Goal: Task Accomplishment & Management: Complete application form

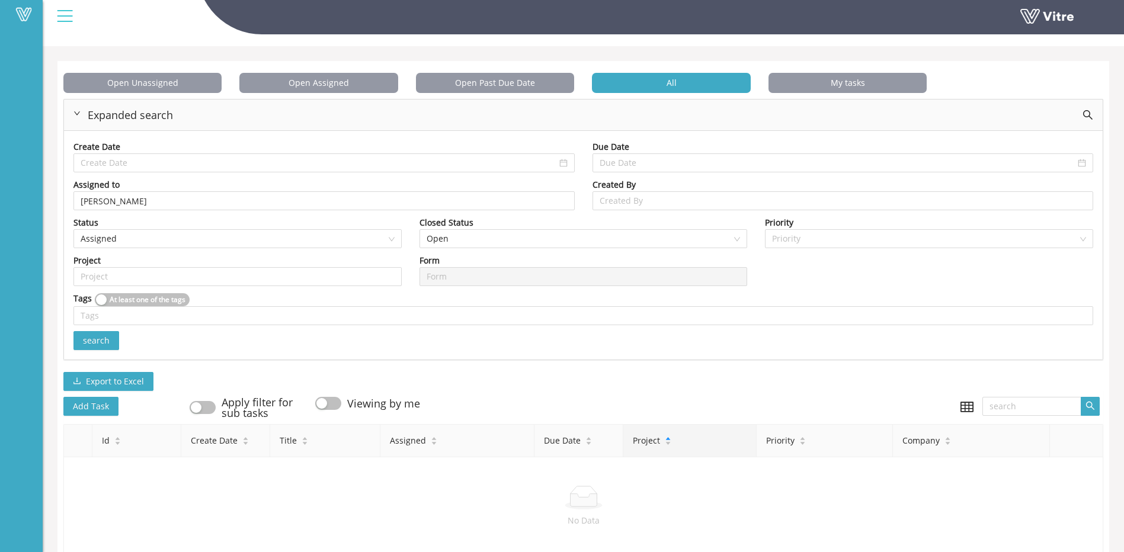
scroll to position [65, 0]
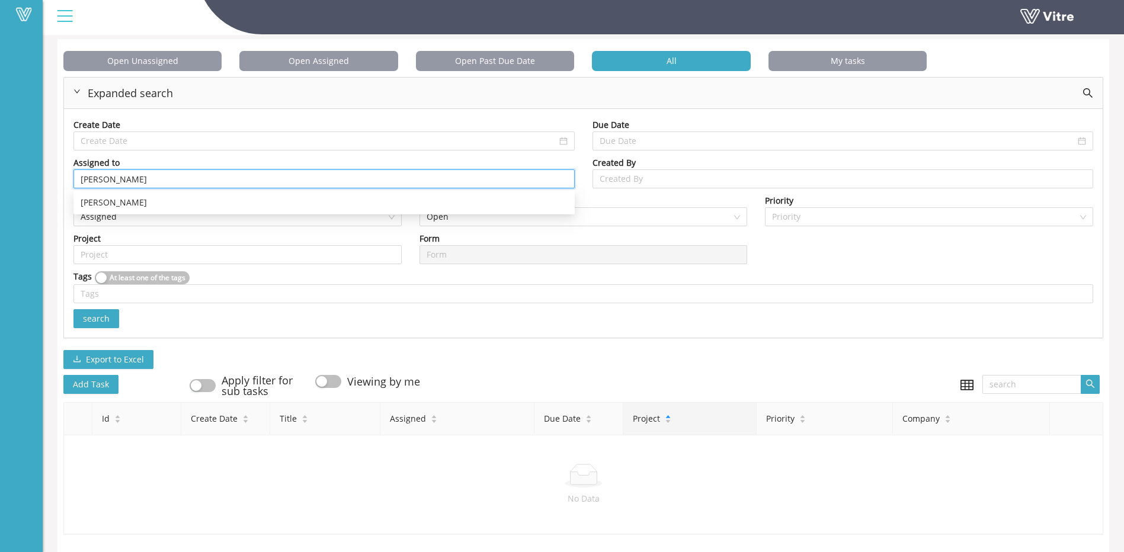
drag, startPoint x: 230, startPoint y: 177, endPoint x: 0, endPoint y: 150, distance: 231.3
click at [0, 150] on html "Vitre Tasks Strauss Israel Tasks Open Unassigned Open Assigned Open Past Due Da…" at bounding box center [562, 220] width 1124 height 552
type input "[PERSON_NAME]"
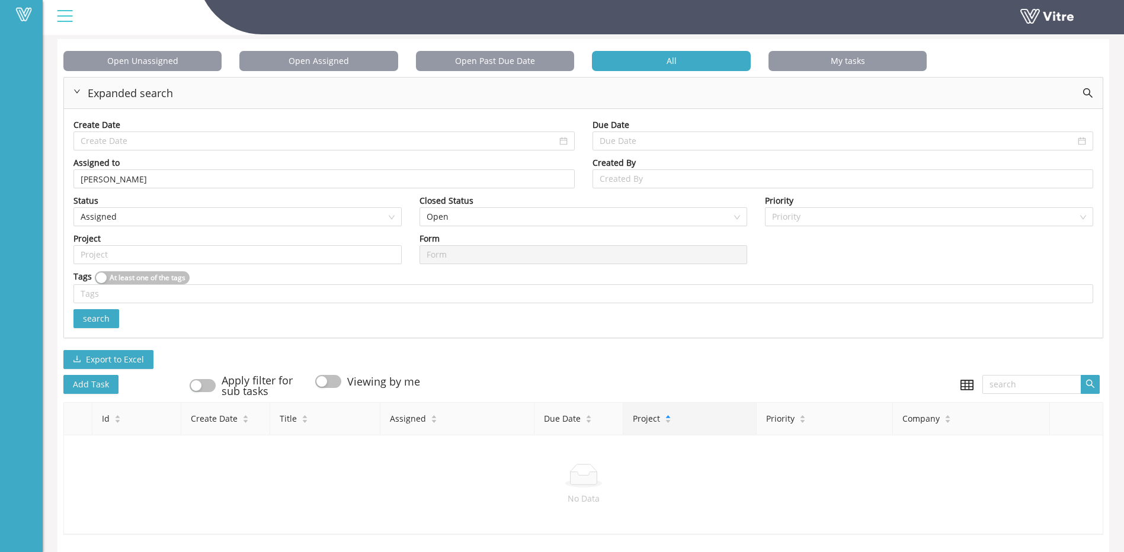
click at [100, 312] on span "search" at bounding box center [96, 318] width 27 height 13
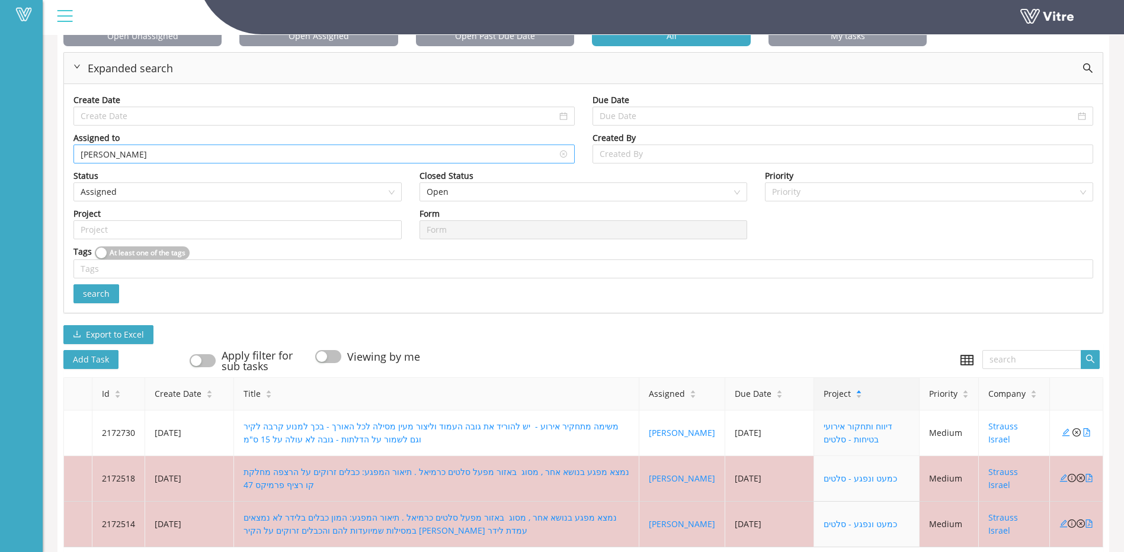
scroll to position [140, 0]
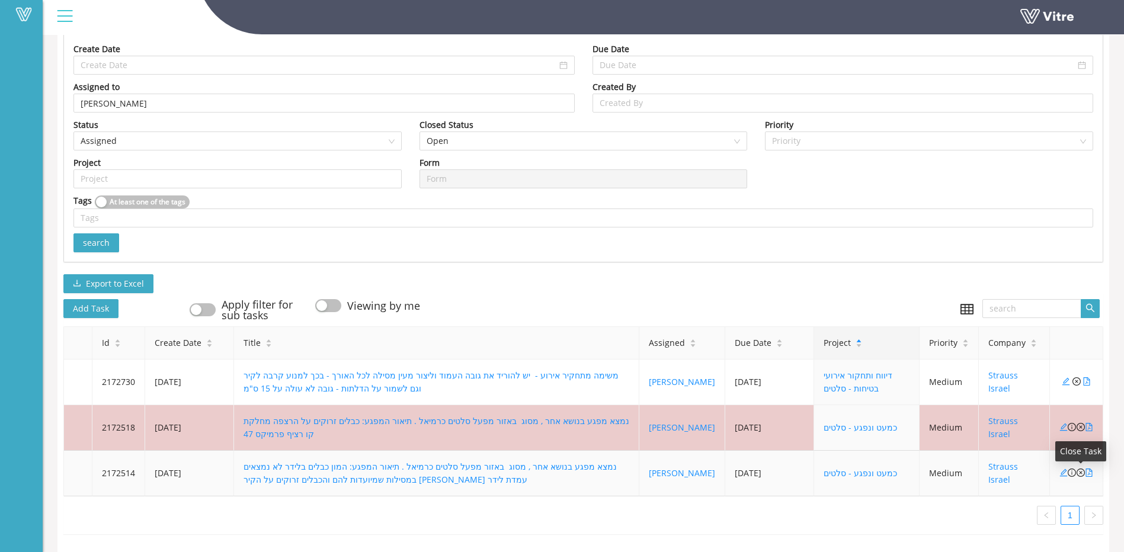
click at [1082, 469] on icon "close-circle" at bounding box center [1080, 473] width 8 height 8
type input "62348"
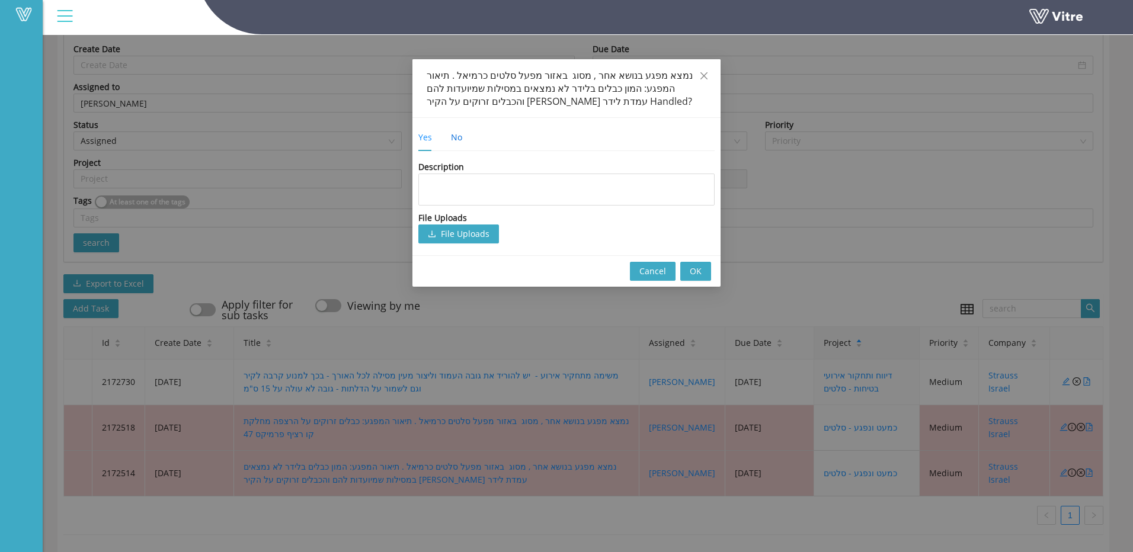
click at [459, 143] on div "No" at bounding box center [456, 137] width 11 height 13
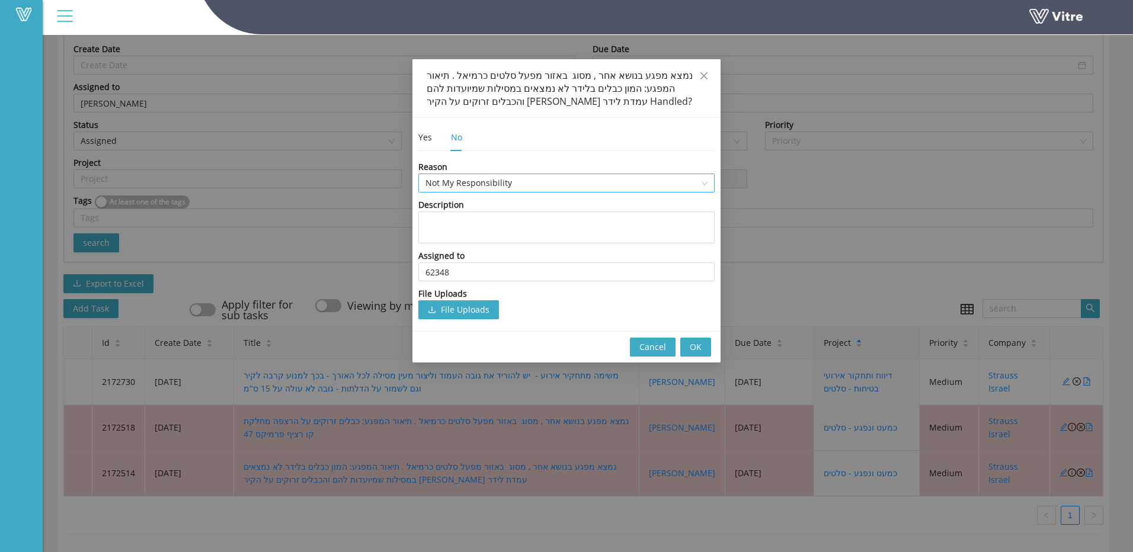
click at [505, 180] on span "Not My Responsibility" at bounding box center [566, 183] width 282 height 18
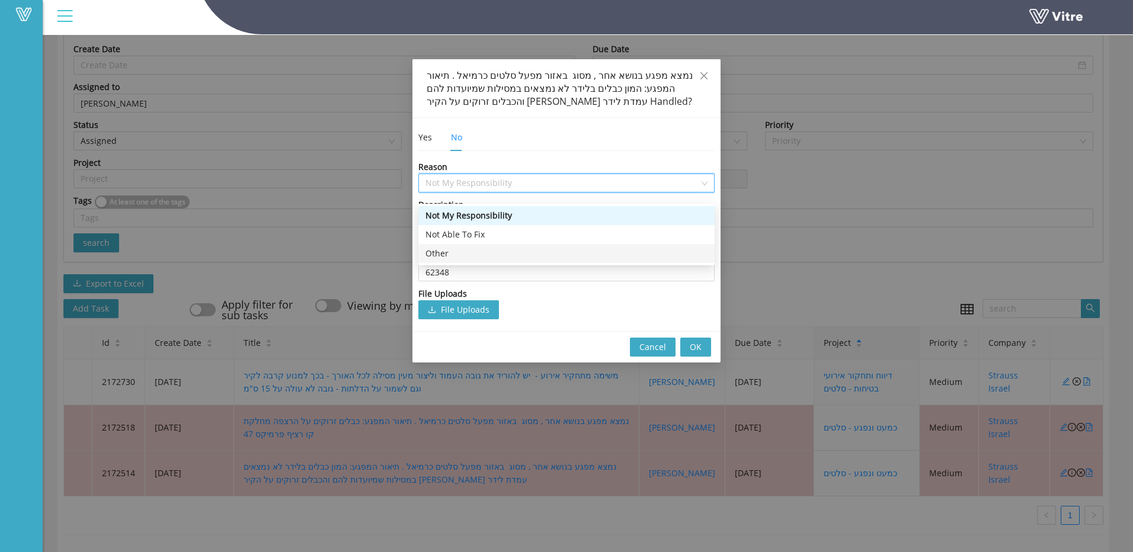
click at [503, 247] on div "Other" at bounding box center [566, 253] width 282 height 13
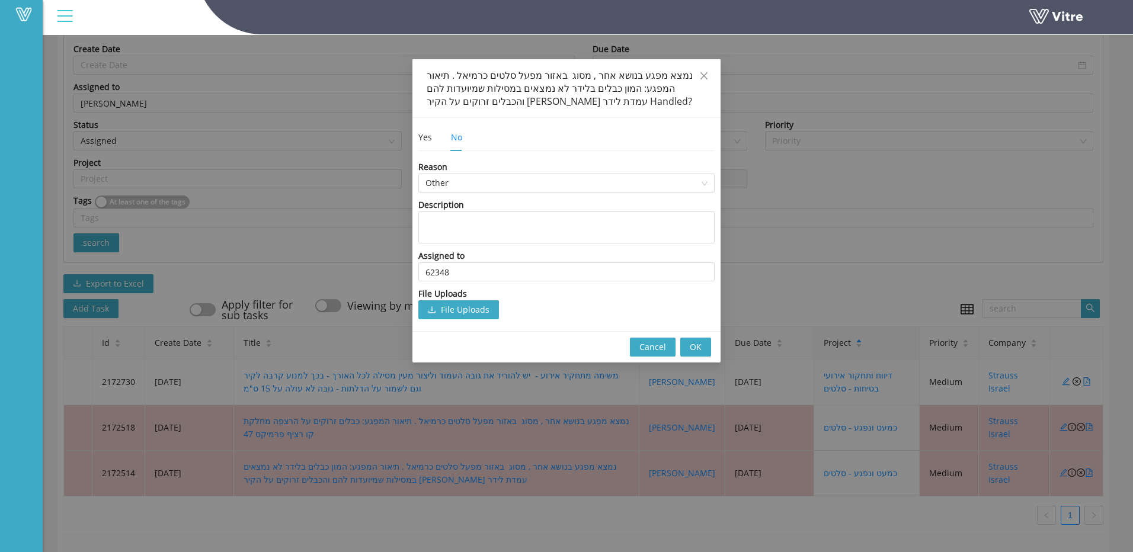
click at [435, 134] on div "Yes No" at bounding box center [449, 137] width 63 height 27
click at [432, 136] on div "Yes No" at bounding box center [449, 137] width 63 height 27
click at [427, 143] on div "Yes" at bounding box center [425, 137] width 14 height 13
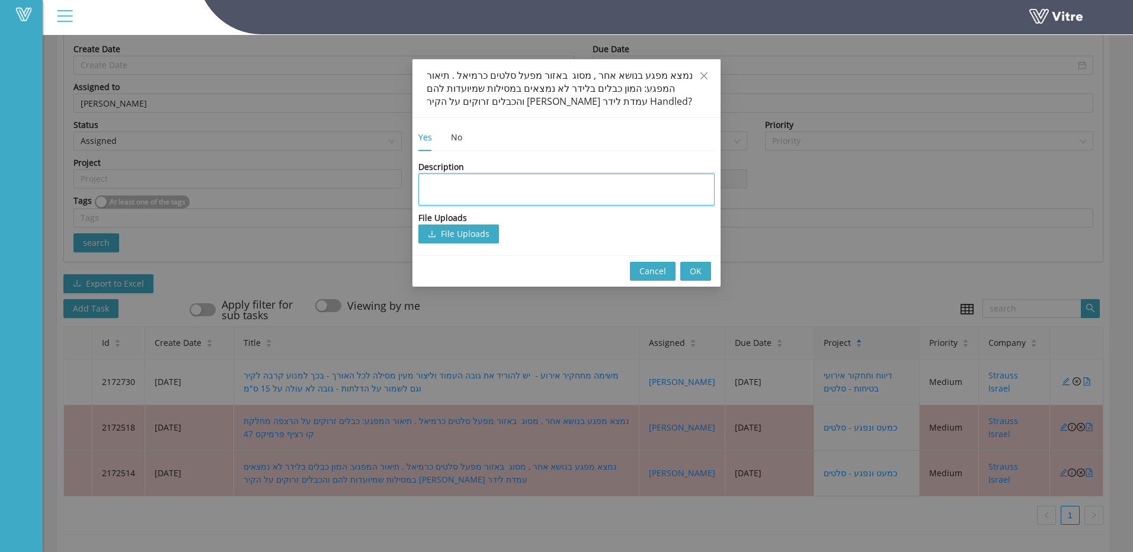
click at [482, 203] on textarea at bounding box center [566, 190] width 296 height 32
type textarea "ל"
type textarea "לא"
type textarea "לא כ"
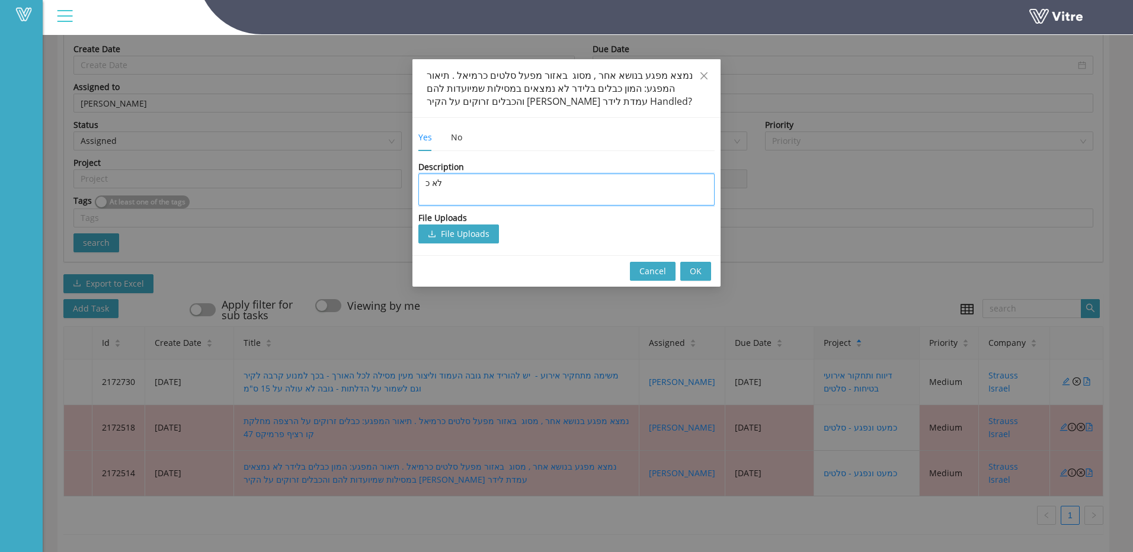
type textarea "לא כנ"
type textarea "לא כנע"
type textarea "לא כנעט"
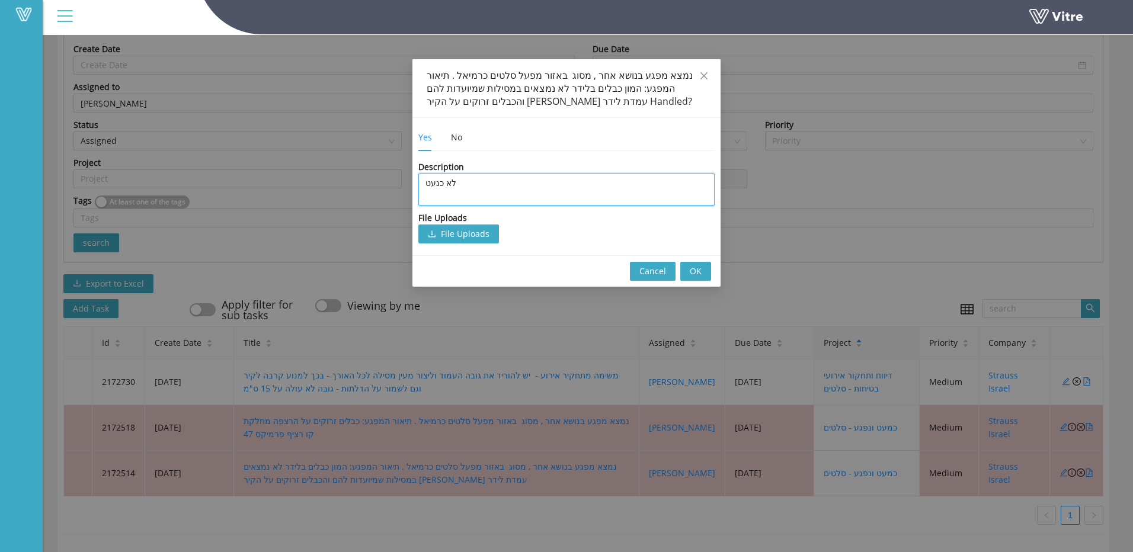
type textarea "לא כנע"
type textarea "לא כנ"
type textarea "לא כ"
type textarea "לא כמ"
type textarea "לא כמע"
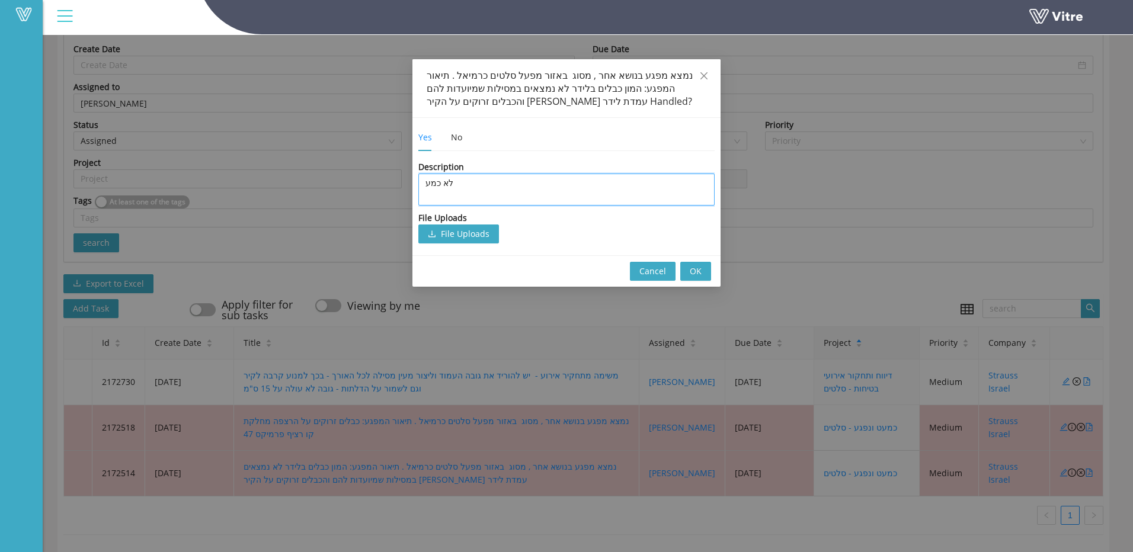
type textarea "לא כמעט"
type textarea "לא כמעט ו"
type textarea "לא כמעט ונ"
type textarea "לא כמעט ונפ"
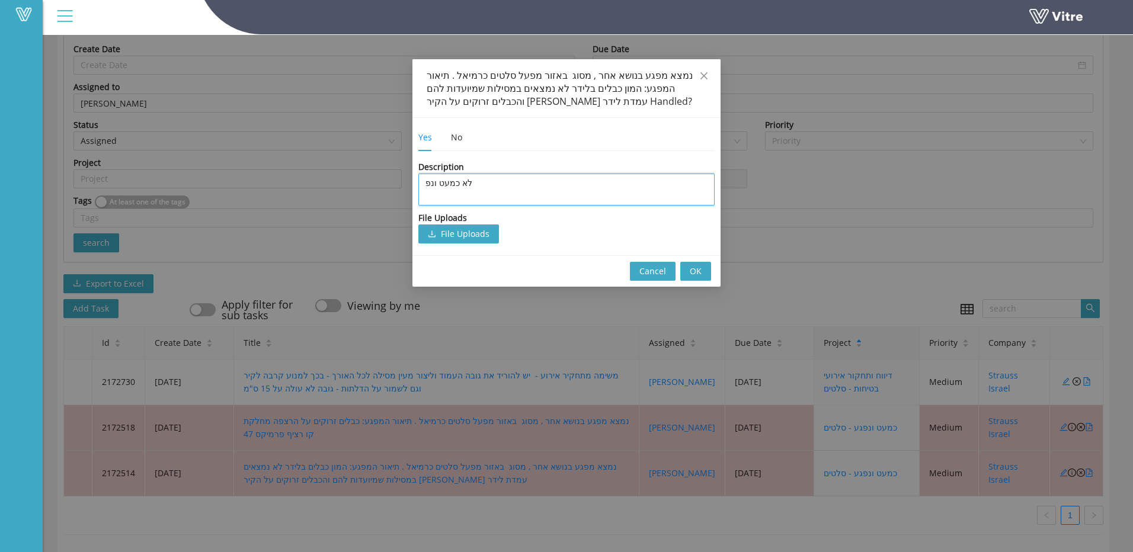
type textarea "לא כמעט ונפג"
type textarea "לא כמעט ונפגע"
click at [698, 273] on span "OK" at bounding box center [696, 271] width 12 height 13
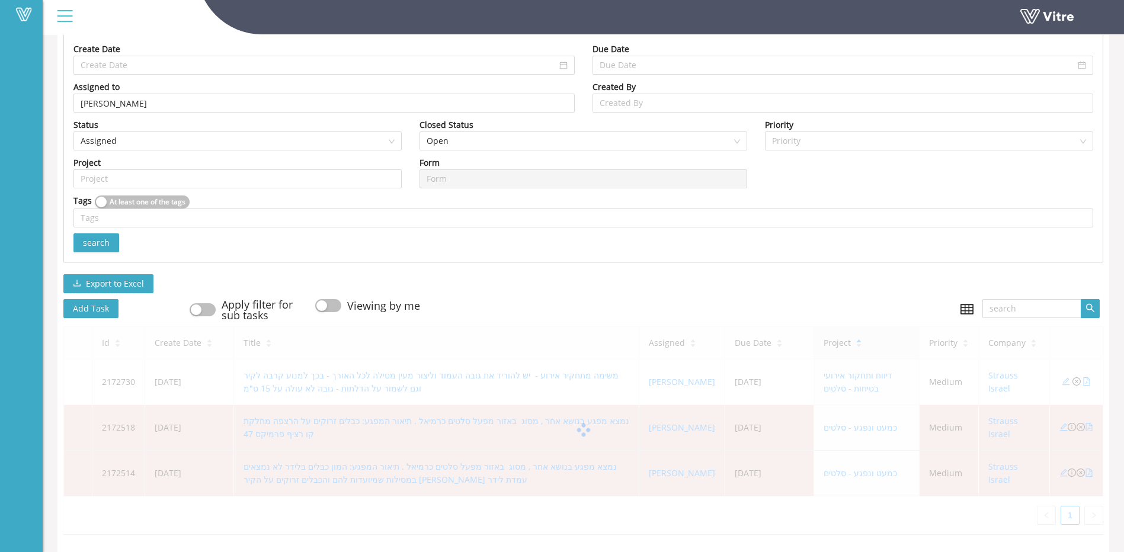
scroll to position [95, 0]
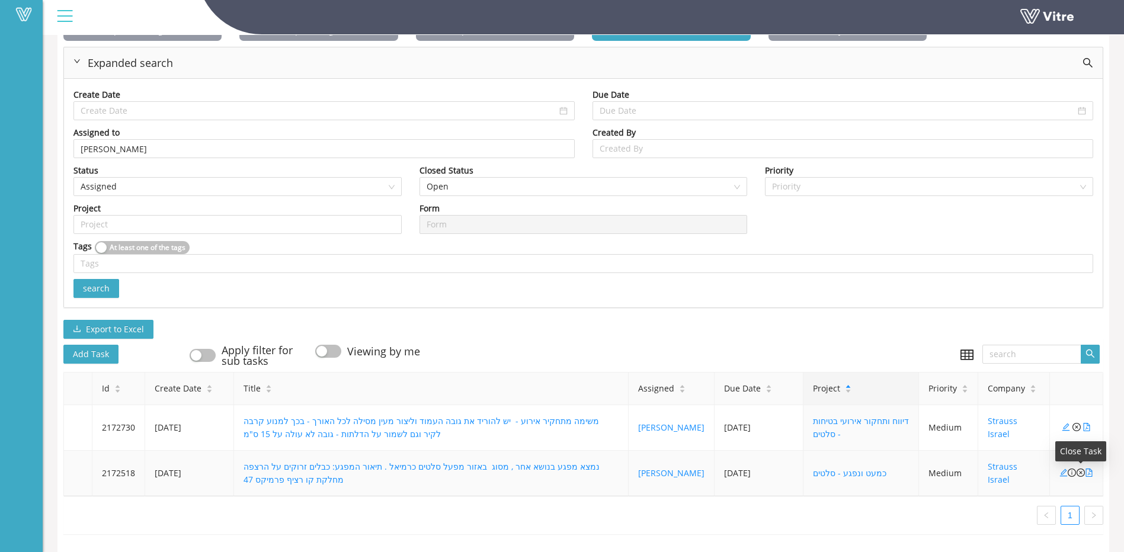
click at [1079, 469] on icon "close-circle" at bounding box center [1080, 473] width 8 height 8
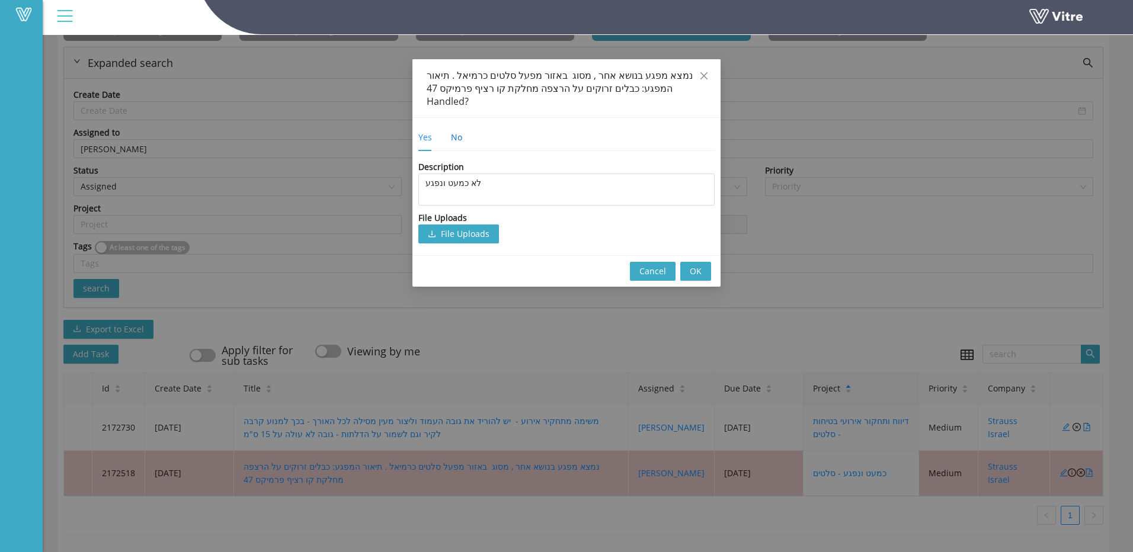
click at [458, 131] on div "No" at bounding box center [456, 137] width 11 height 13
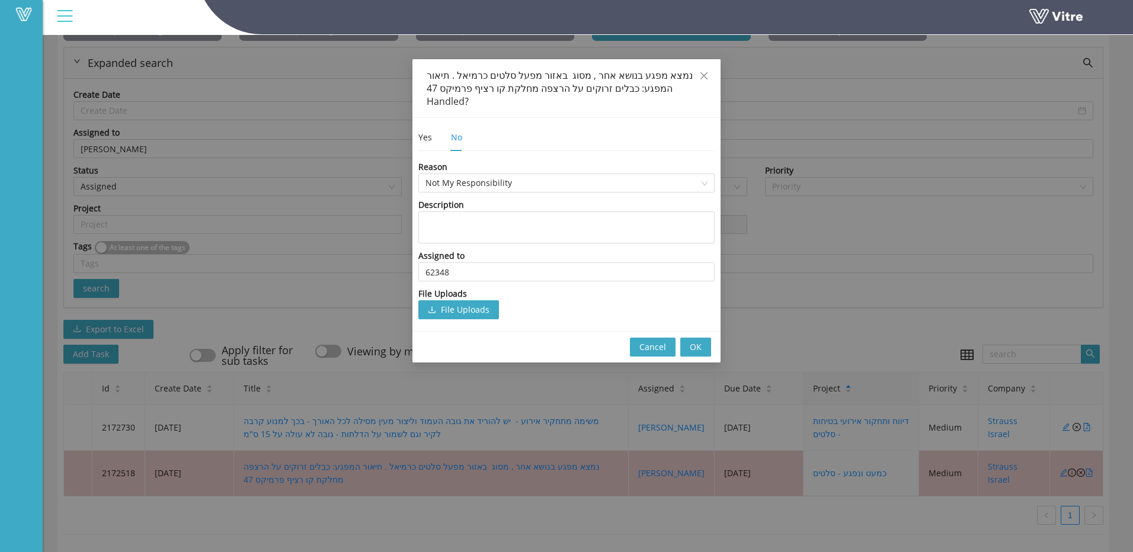
click at [474, 179] on div "Reason Not My Responsibility Description Assigned to 62348 File Uploads File Up…" at bounding box center [566, 240] width 296 height 159
click at [473, 175] on span "Not My Responsibility" at bounding box center [566, 183] width 282 height 18
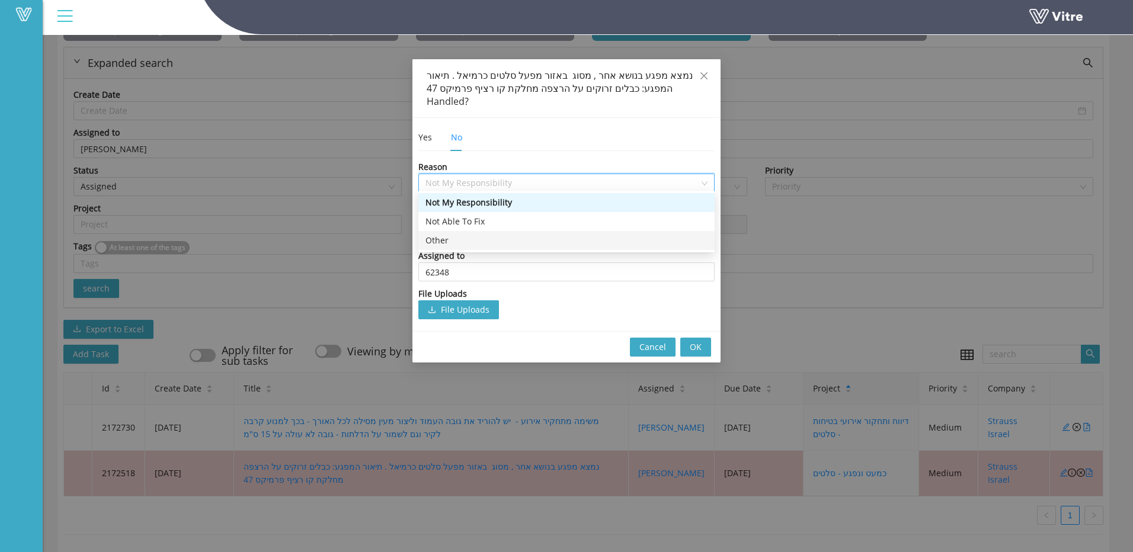
click at [459, 234] on div "Other" at bounding box center [566, 240] width 282 height 13
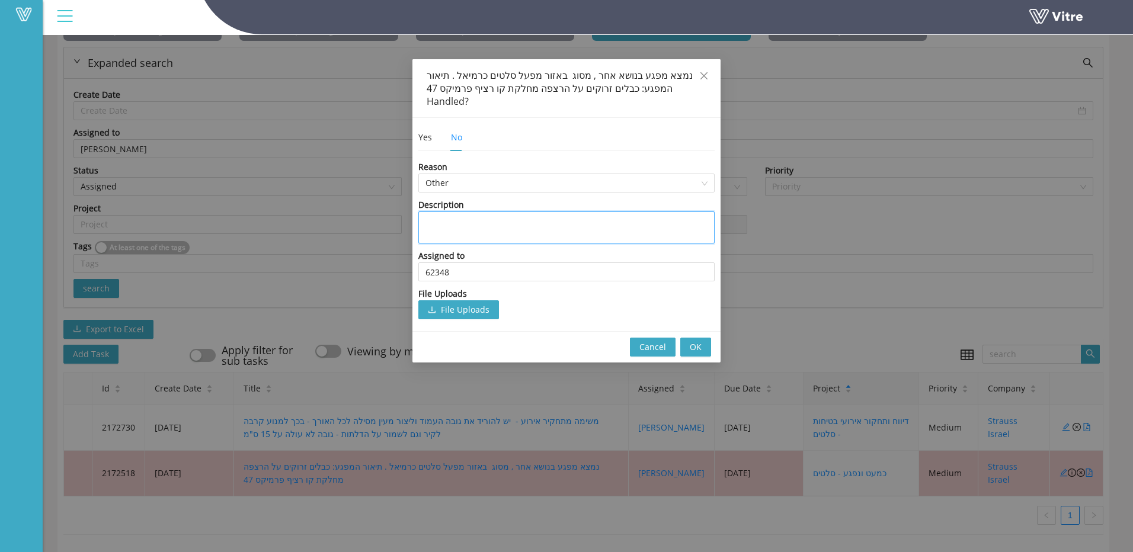
click at [460, 211] on textarea at bounding box center [566, 227] width 296 height 32
type textarea "ל"
type textarea "לא"
type textarea "לא כ"
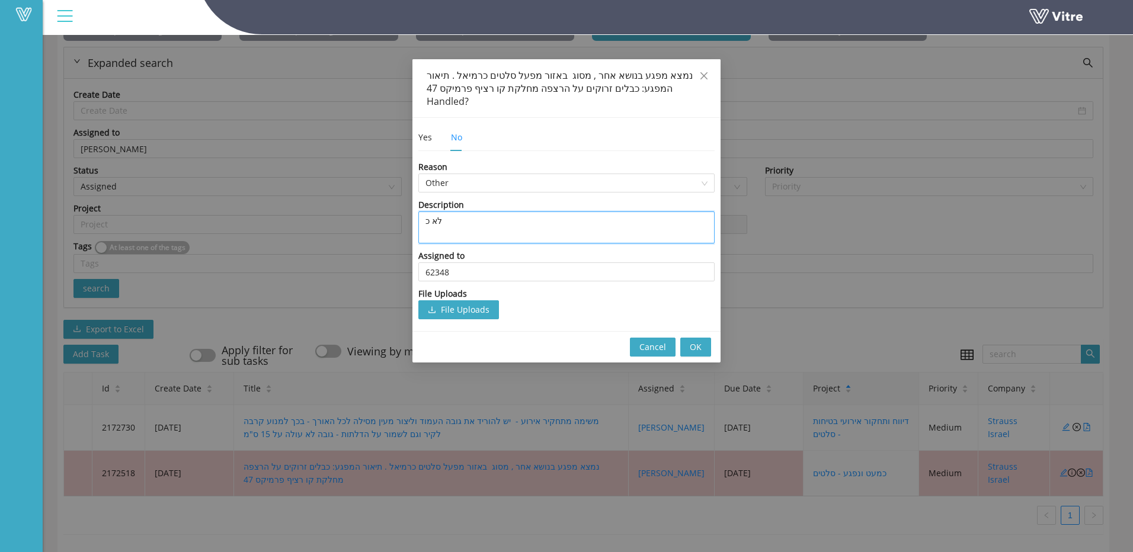
type textarea "לא כנ"
type textarea "לא כ"
type textarea "לא כמ"
type textarea "לא כמע"
type textarea "לא כמעט"
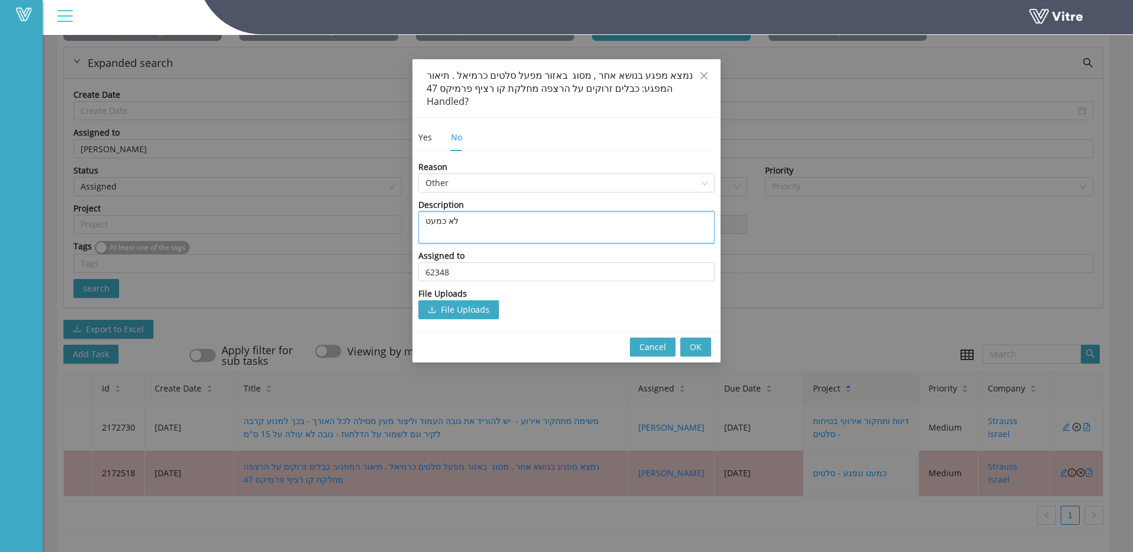
type textarea "לא כמעט"
type textarea "לא כמעט ט"
type textarea "לא כמעט"
type textarea "לא כמעט ו"
type textarea "לא כמעט ונ"
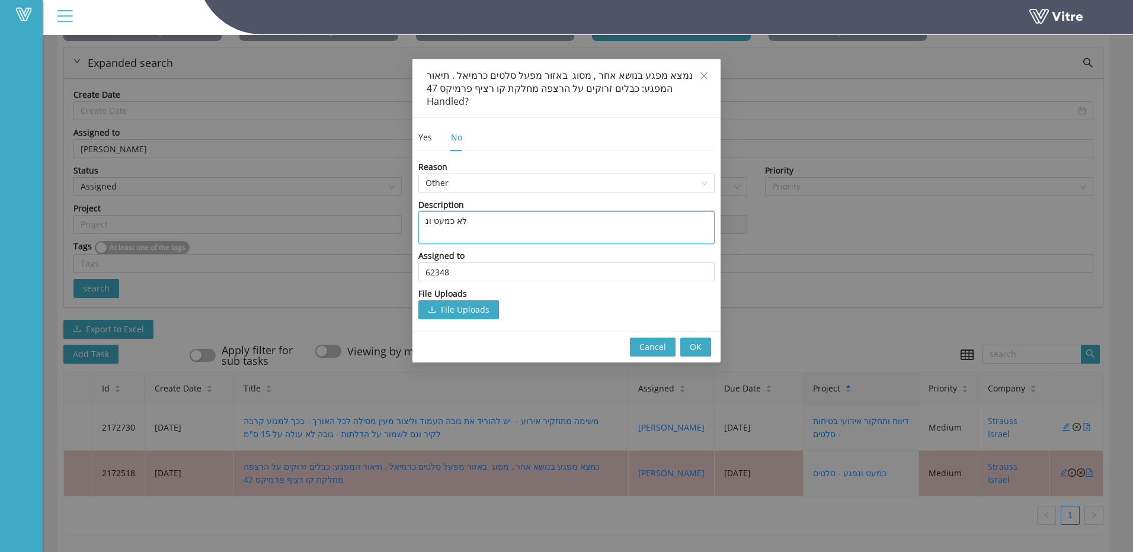
type textarea "לא כמעט ונפ"
type textarea "לא כמעט ונפג"
type textarea "לא כמעט ונפגע"
click at [423, 131] on div "Yes" at bounding box center [425, 137] width 14 height 13
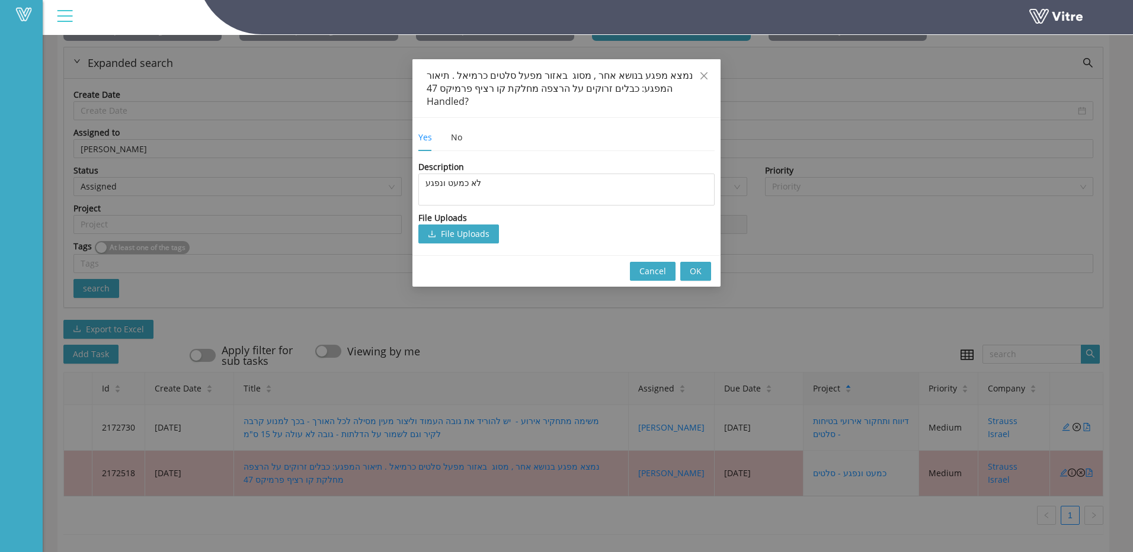
click at [693, 265] on span "OK" at bounding box center [696, 271] width 12 height 13
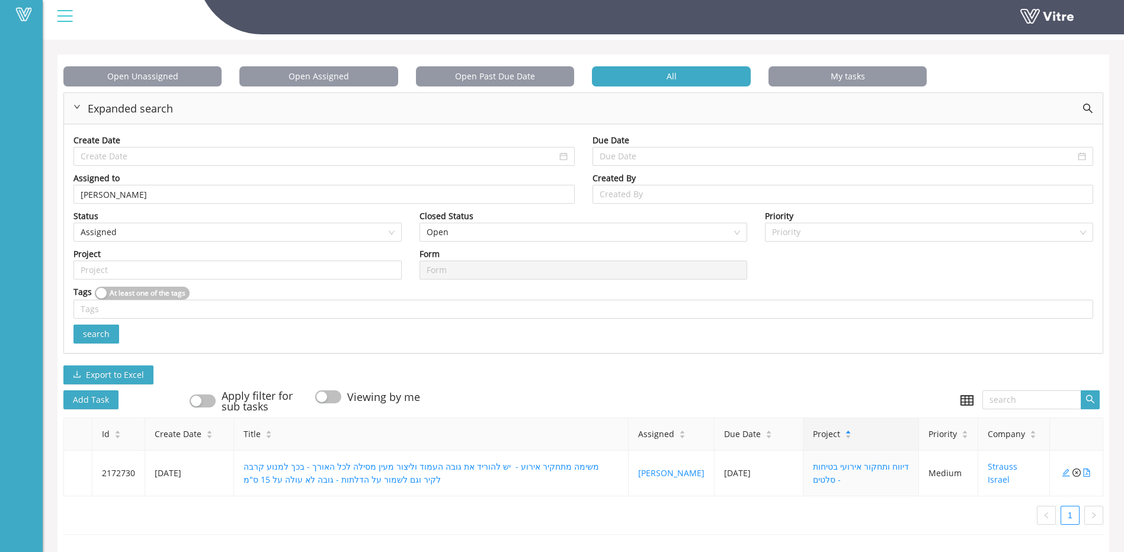
scroll to position [49, 0]
